Goal: Find specific page/section: Find specific page/section

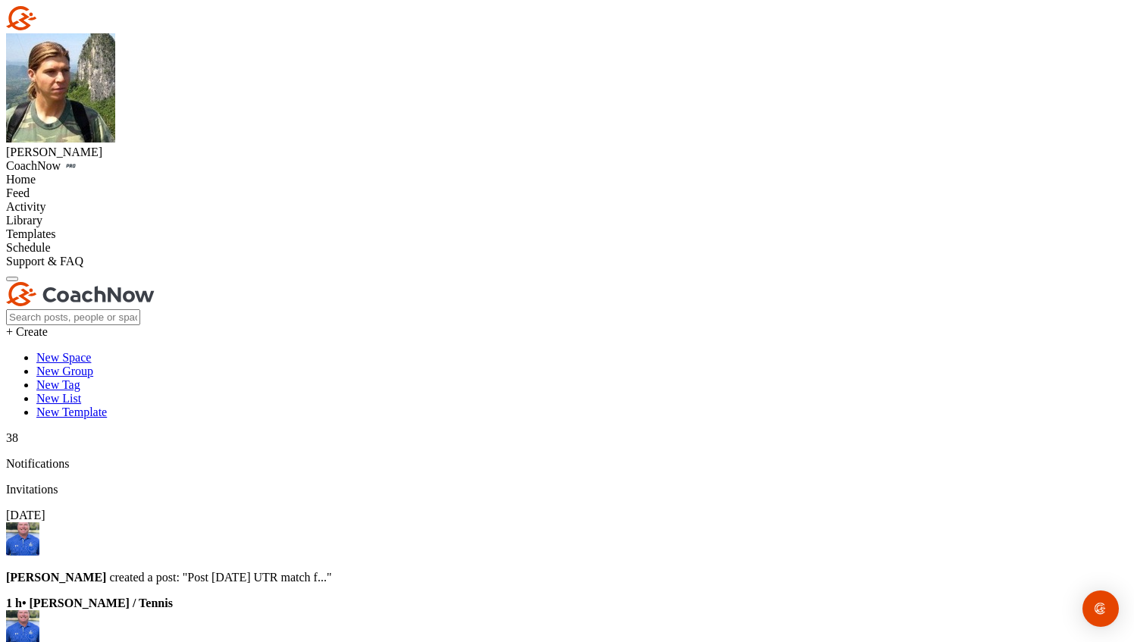
scroll to position [6365, 0]
click at [49, 173] on div "Home" at bounding box center [566, 180] width 1121 height 14
type input "[PERSON_NAME]"
